Goal: Find contact information: Find contact information

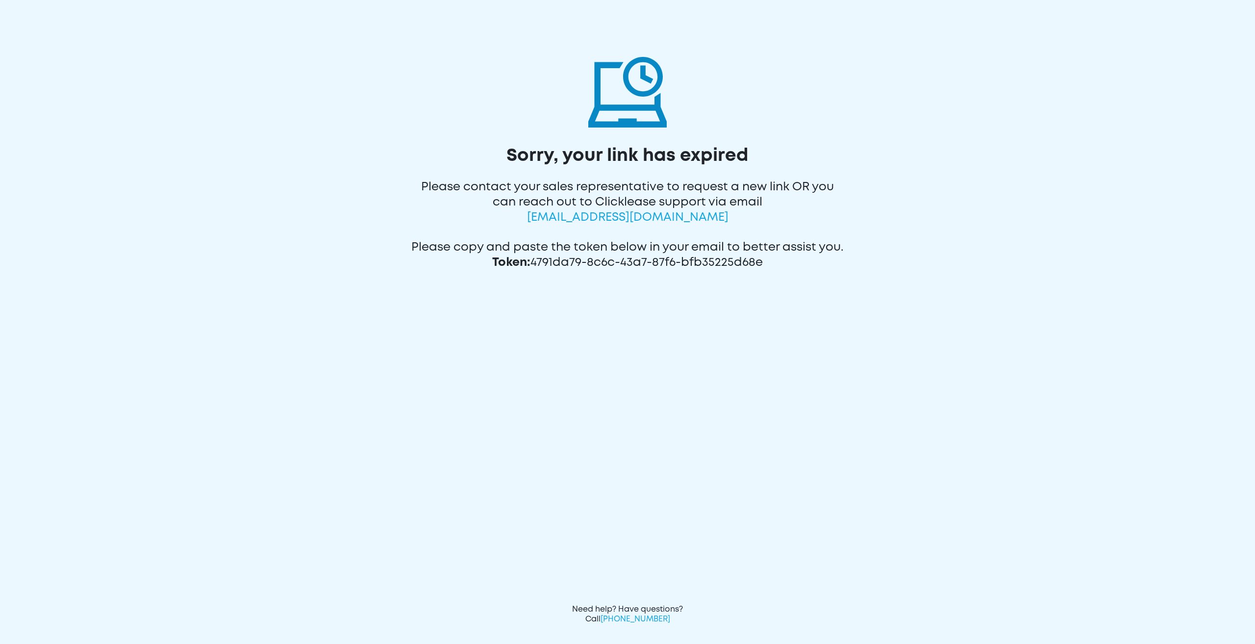
click at [884, 276] on div "Sorry, your link has expired Please contact your sales representative to reques…" at bounding box center [627, 322] width 1255 height 644
click at [610, 219] on span "[EMAIL_ADDRESS][DOMAIN_NAME]" at bounding box center [628, 217] width 202 height 10
